Goal: Find specific page/section: Find specific page/section

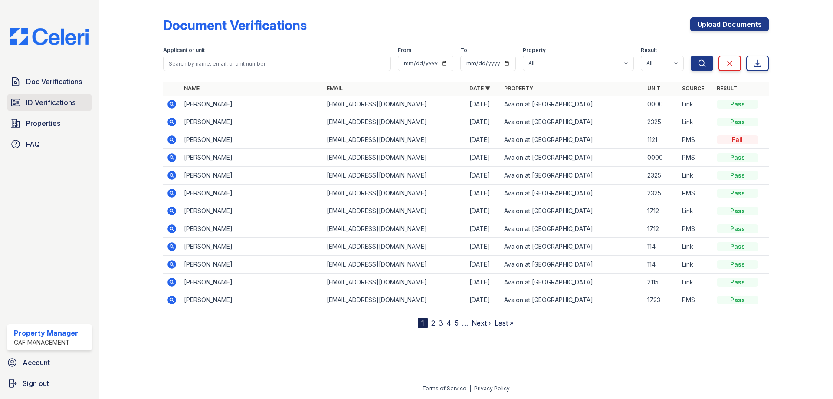
click at [65, 95] on link "ID Verifications" at bounding box center [49, 102] width 85 height 17
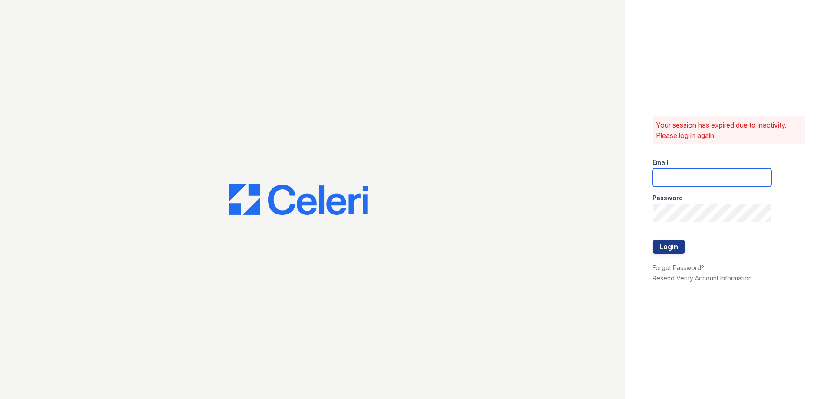
type input "avalon.pm@cafmanagement.com"
click at [667, 248] on button "Login" at bounding box center [668, 246] width 33 height 14
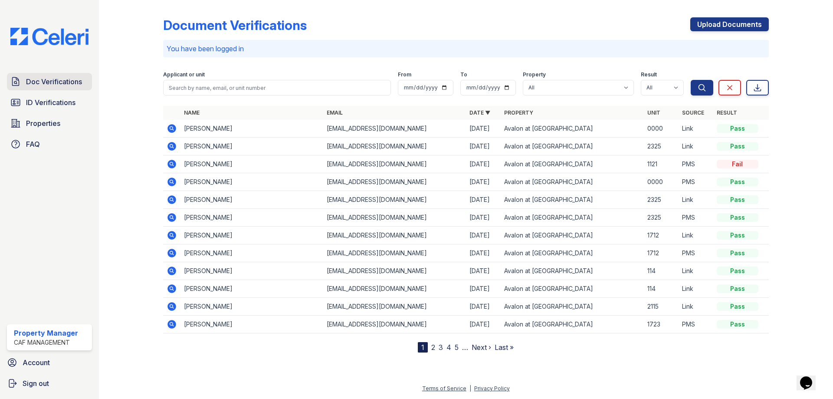
click at [28, 86] on span "Doc Verifications" at bounding box center [54, 81] width 56 height 10
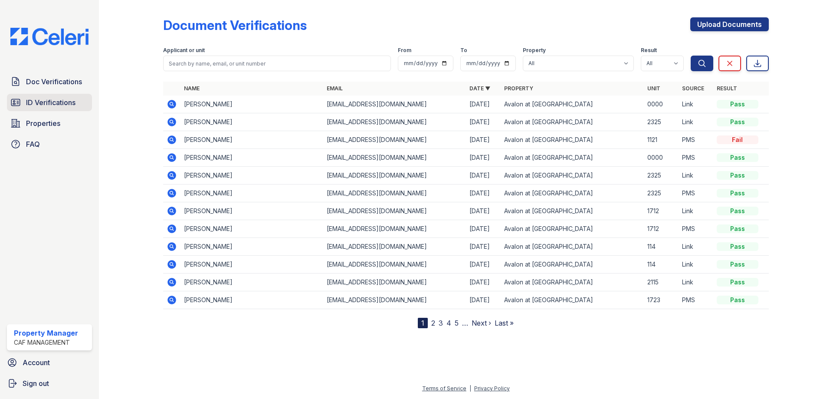
click at [39, 104] on span "ID Verifications" at bounding box center [50, 102] width 49 height 10
